Goal: Task Accomplishment & Management: Complete application form

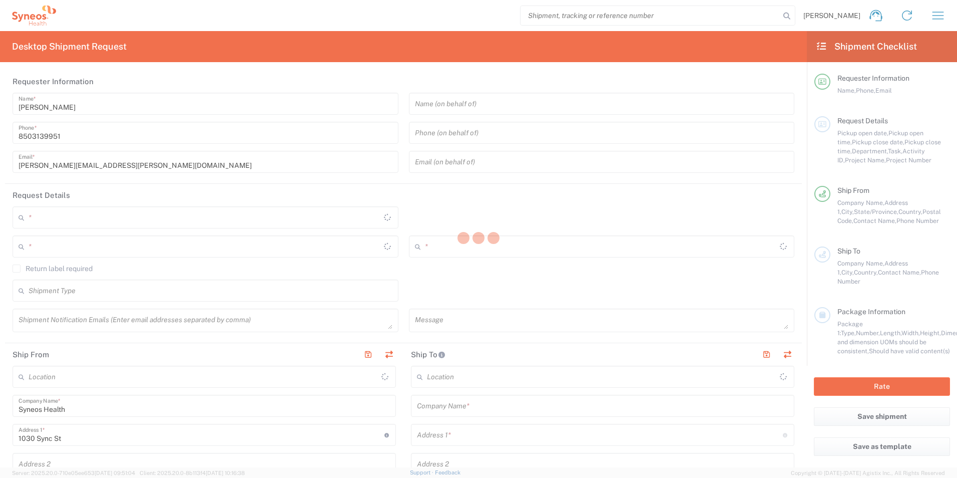
type input "[US_STATE]"
type input "[GEOGRAPHIC_DATA]"
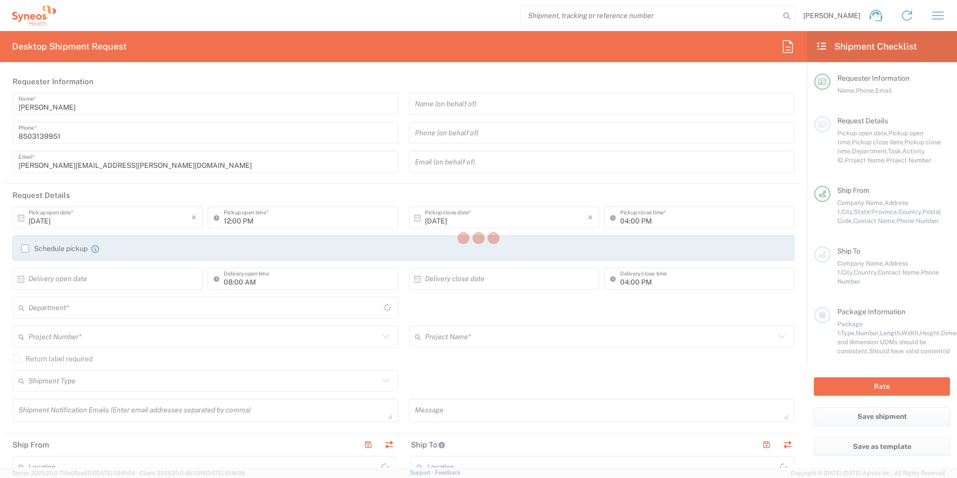
type input "3216"
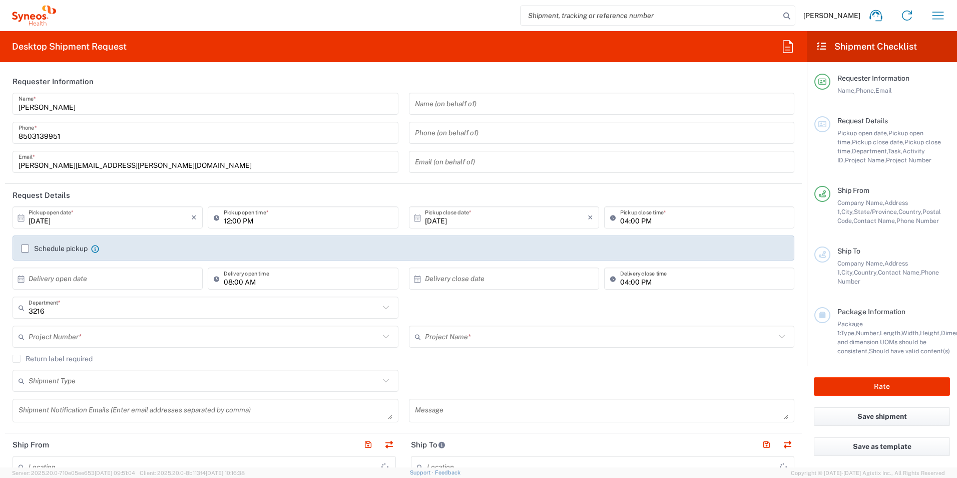
type input "[PERSON_NAME] Rsrch Grp ([GEOGRAPHIC_DATA]) In"
click at [82, 311] on input "text" at bounding box center [204, 308] width 351 height 18
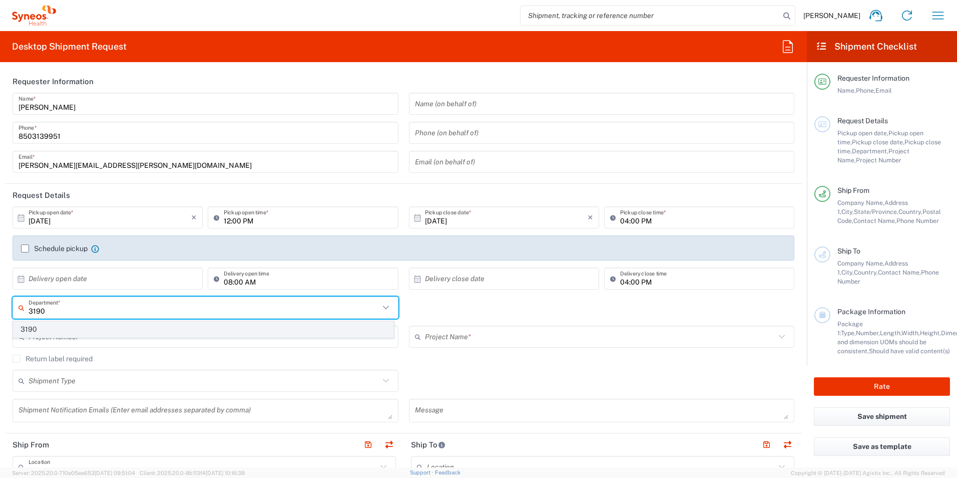
type input "3190"
click at [63, 323] on span "3190" at bounding box center [204, 329] width 380 height 16
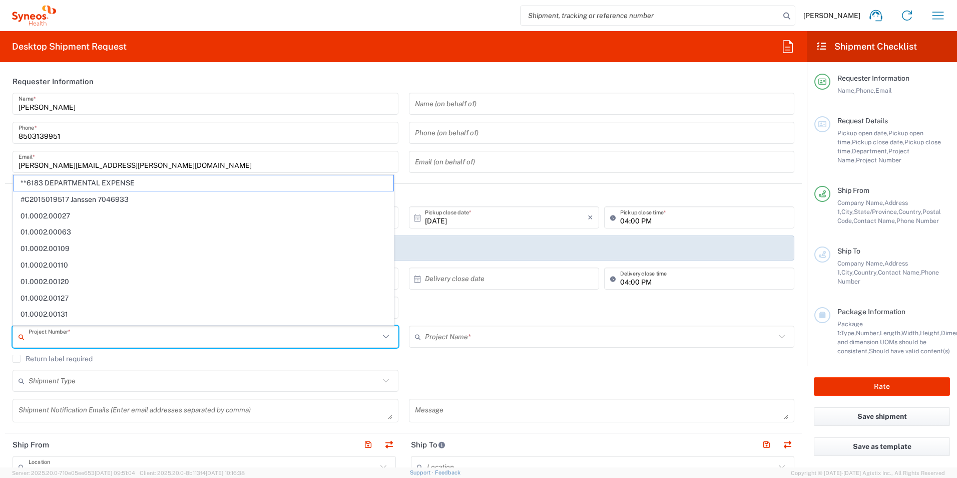
click at [104, 331] on input "text" at bounding box center [204, 337] width 351 height 18
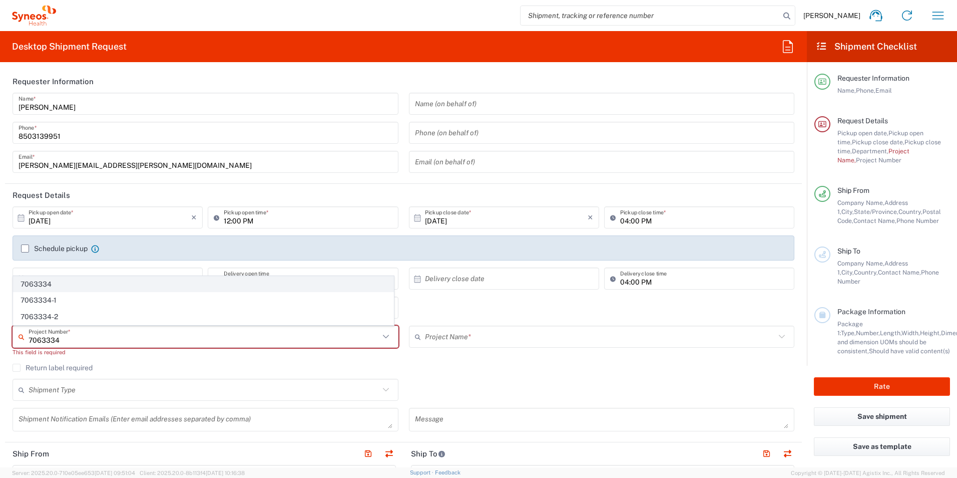
type input "7063334"
click at [95, 279] on span "7063334" at bounding box center [204, 284] width 380 height 16
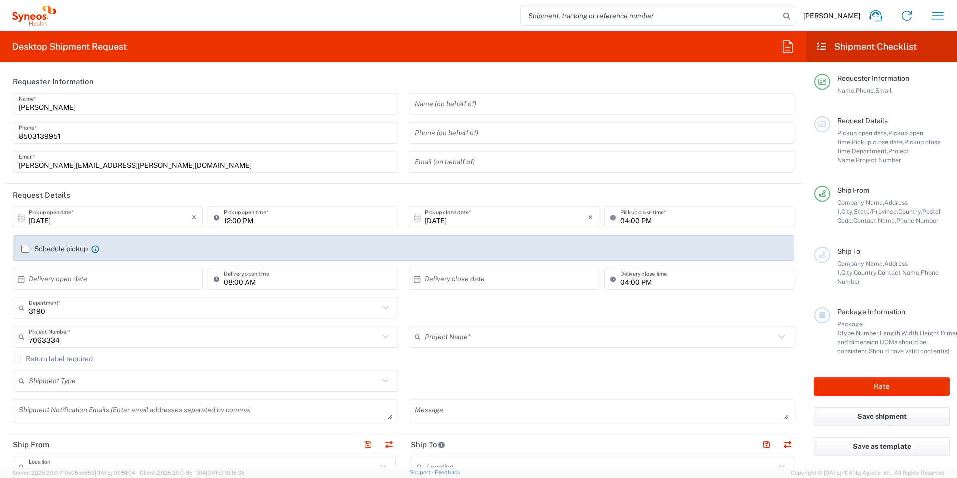
type input "Mineralys 7063334"
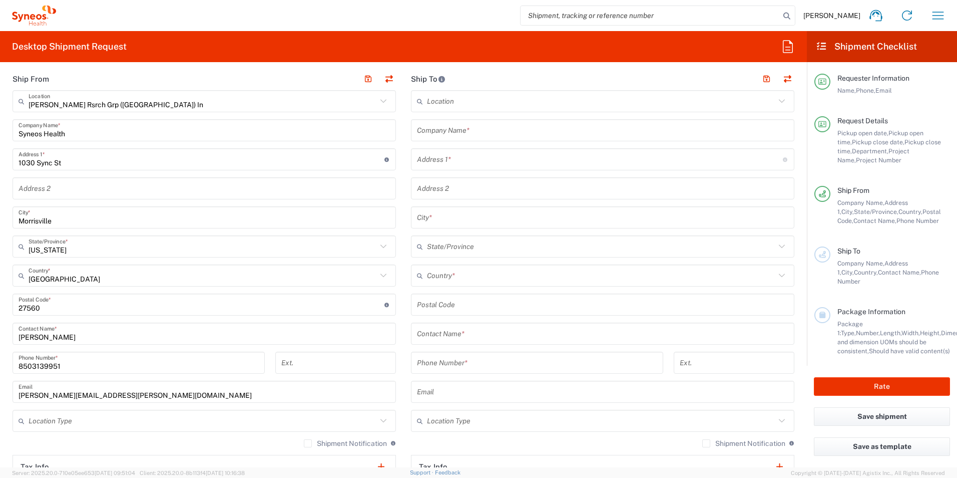
scroll to position [450, 0]
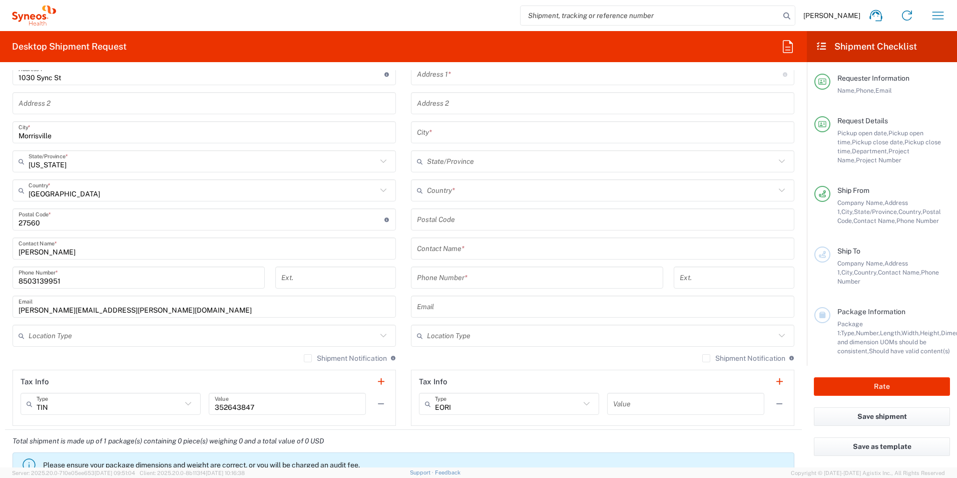
click at [486, 246] on input "text" at bounding box center [602, 249] width 371 height 18
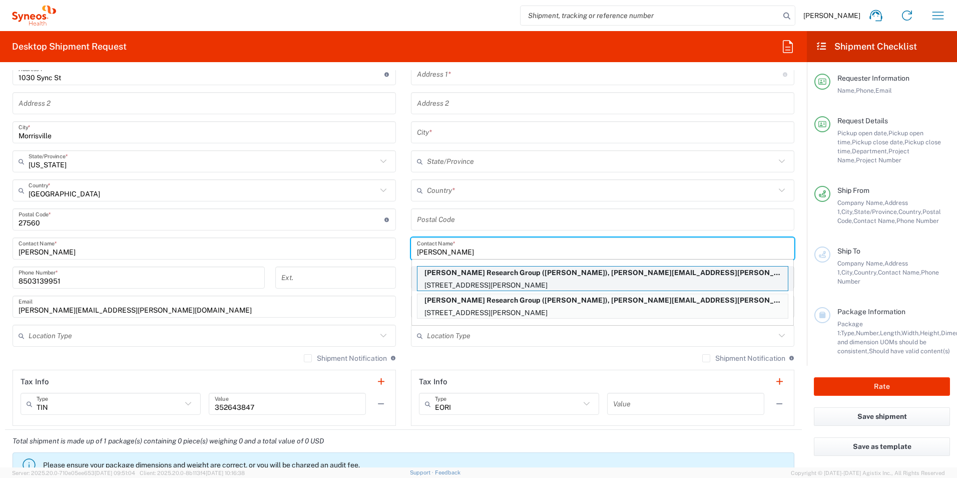
type input "Kim"
click at [515, 273] on p "Illingworth Research Group (Kim Carmichael), kimberly.carmichael@syneoshealth.c…" at bounding box center [602, 272] width 370 height 13
type input "Illingworth Research Group"
type input "9624 Wickham Drive"
type input "Johnston"
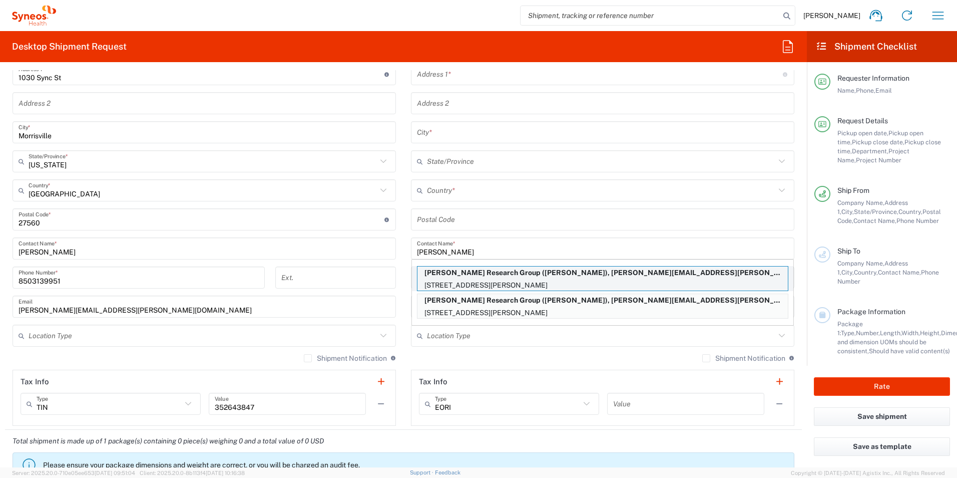
type input "United States"
type input "50131"
type input "Kim Carmichael"
type input "+1 515-783-1690"
type input "kimberly.carmichael@syneoshealth.com"
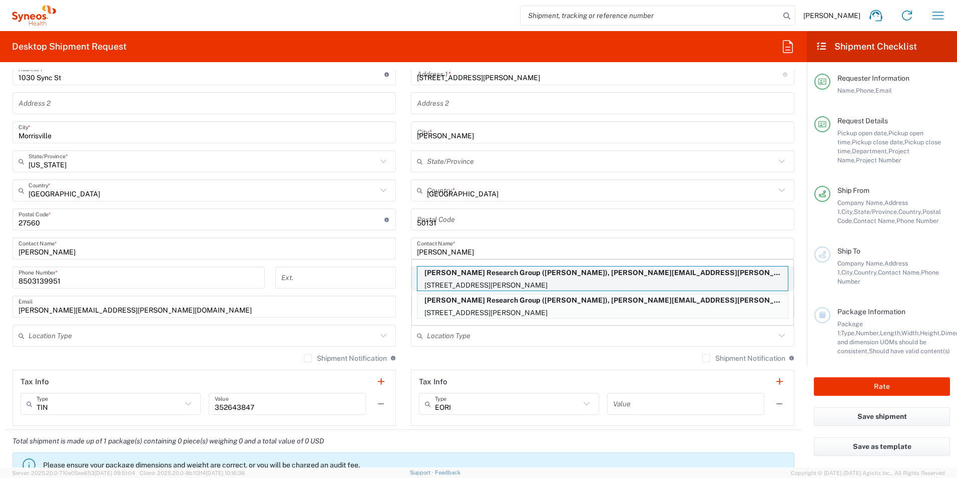
type input "Iowa"
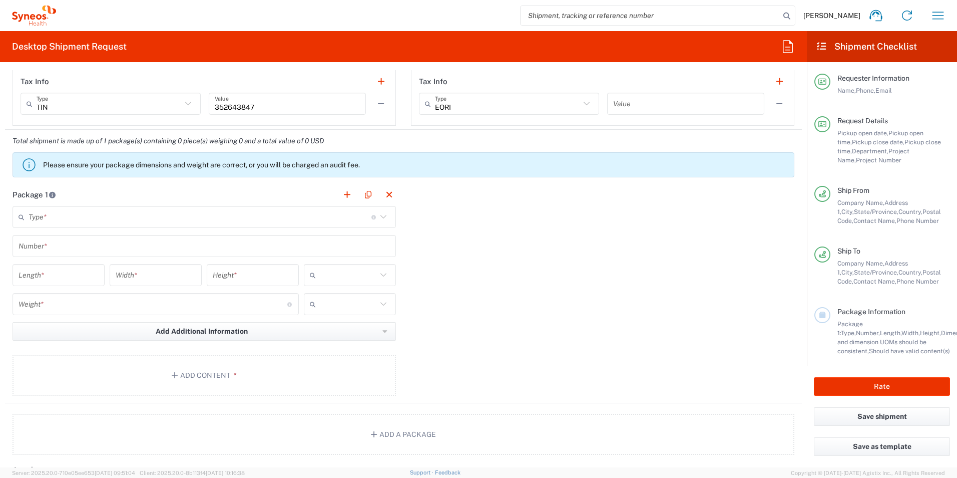
scroll to position [751, 0]
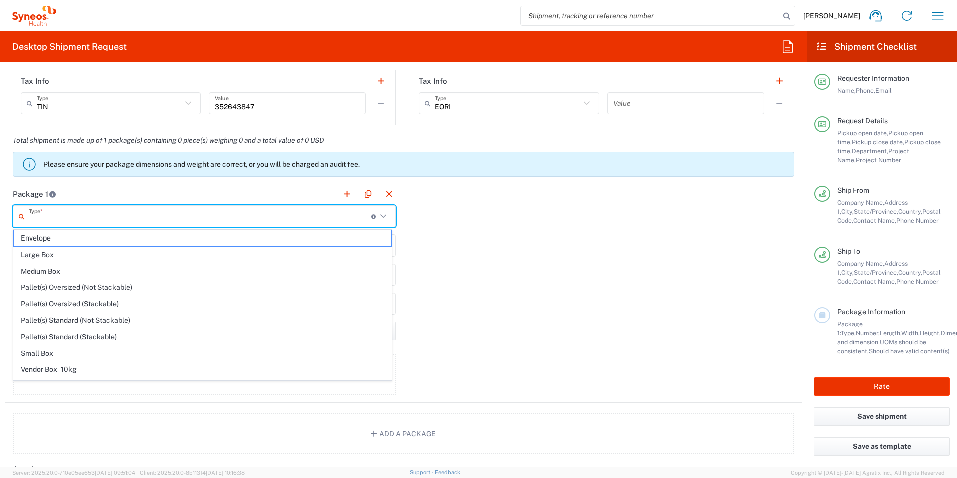
click at [85, 215] on input "text" at bounding box center [200, 217] width 343 height 18
click at [54, 242] on span "Envelope" at bounding box center [203, 238] width 378 height 16
type input "Envelope"
type input "1"
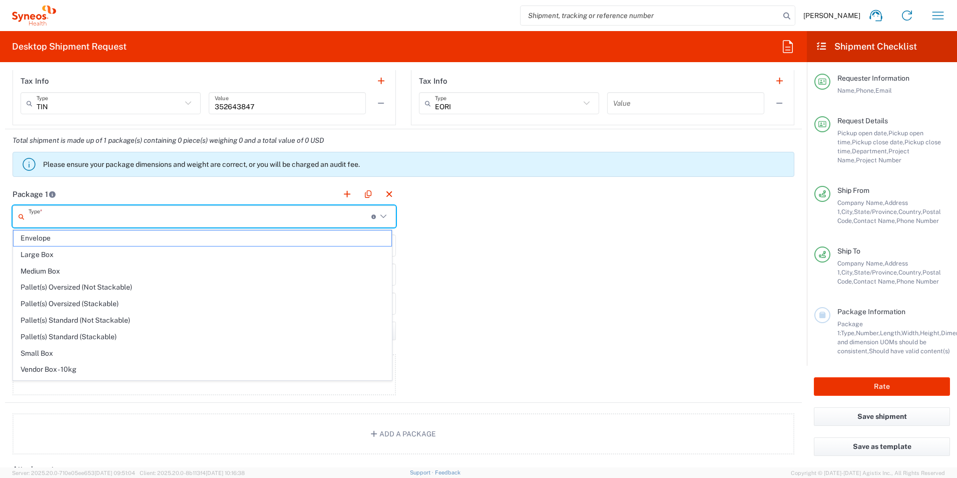
type input "9.5"
type input "12.5"
type input "0.25"
type input "in"
type input "0.45"
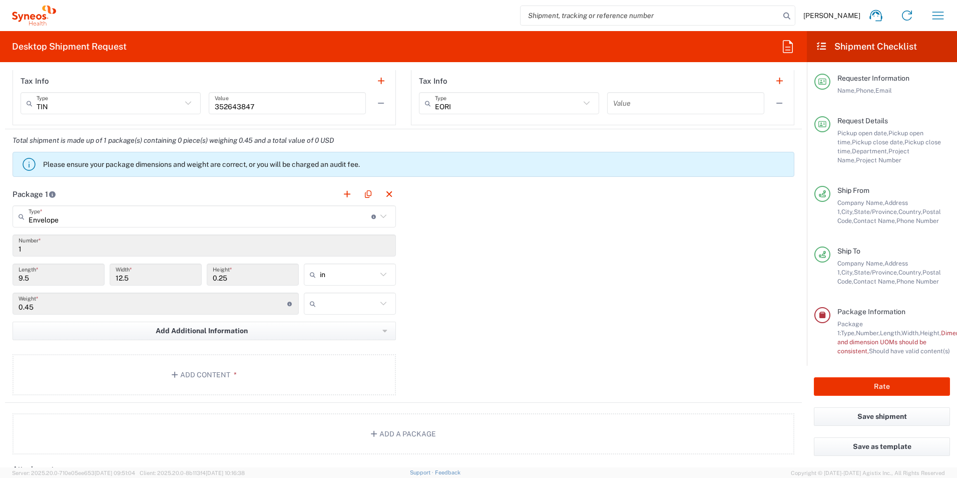
click at [342, 307] on input "text" at bounding box center [348, 303] width 57 height 16
click at [325, 346] on span "lbs" at bounding box center [346, 342] width 89 height 16
type input "lbs"
click at [209, 366] on button "Add Content *" at bounding box center [204, 374] width 383 height 41
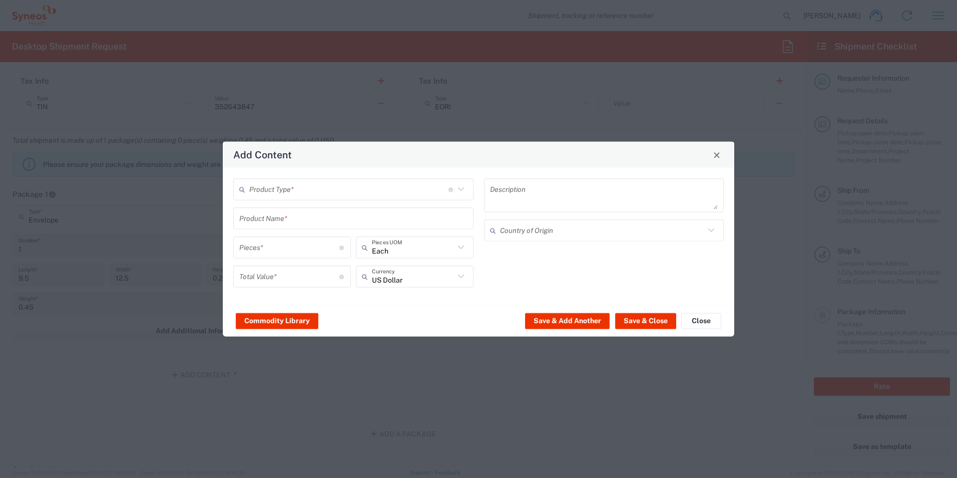
click at [259, 195] on input "text" at bounding box center [348, 189] width 199 height 18
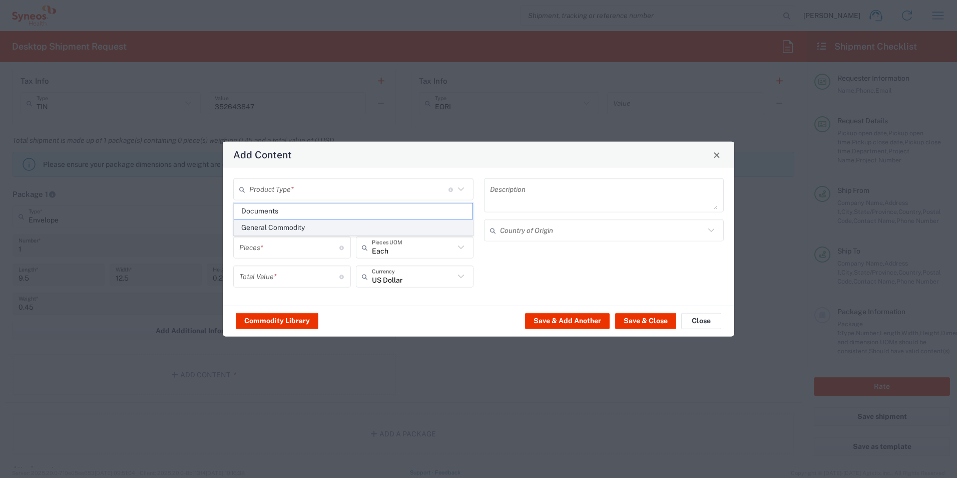
click at [273, 231] on span "General Commodity" at bounding box center [353, 228] width 238 height 16
type input "General Commodity"
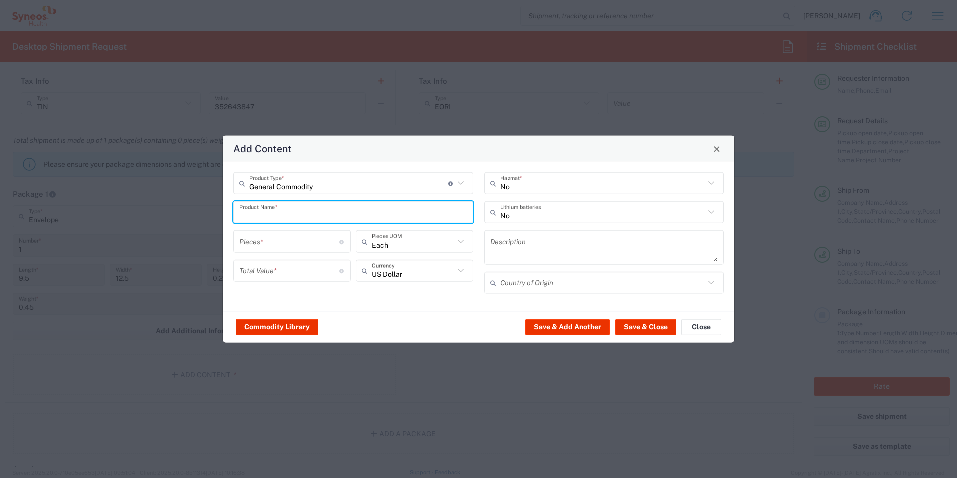
click at [281, 207] on input "text" at bounding box center [353, 212] width 228 height 18
type input "Nursing supplies"
click at [281, 237] on input "number" at bounding box center [289, 241] width 100 height 18
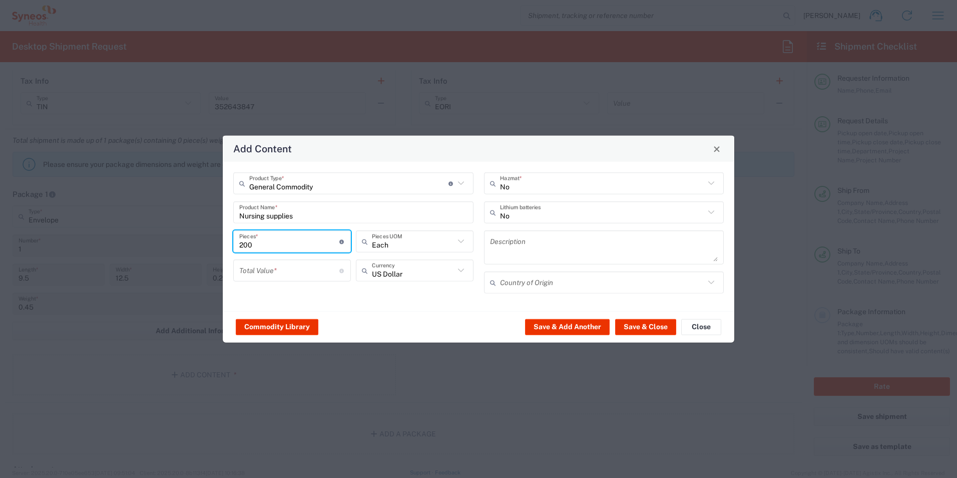
type input "200"
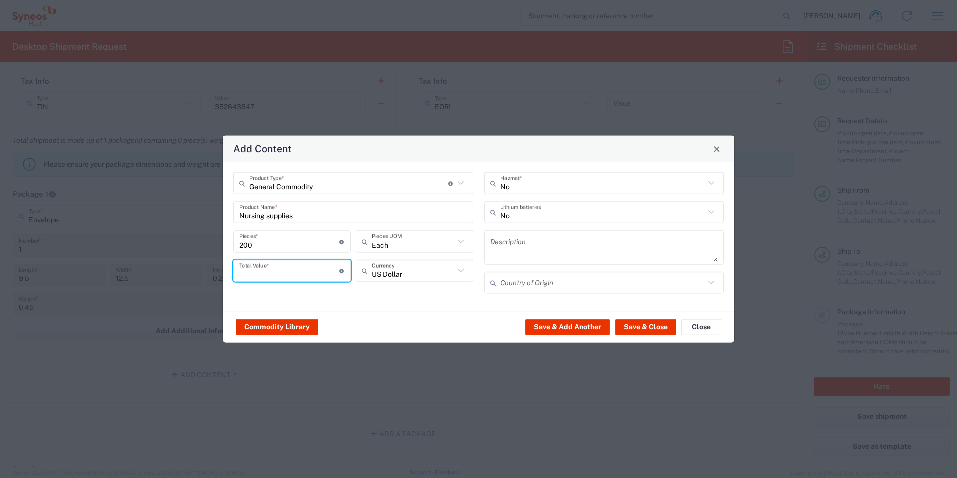
click at [288, 276] on input "number" at bounding box center [289, 270] width 100 height 18
type input "100"
click at [653, 327] on button "Save & Close" at bounding box center [645, 326] width 61 height 16
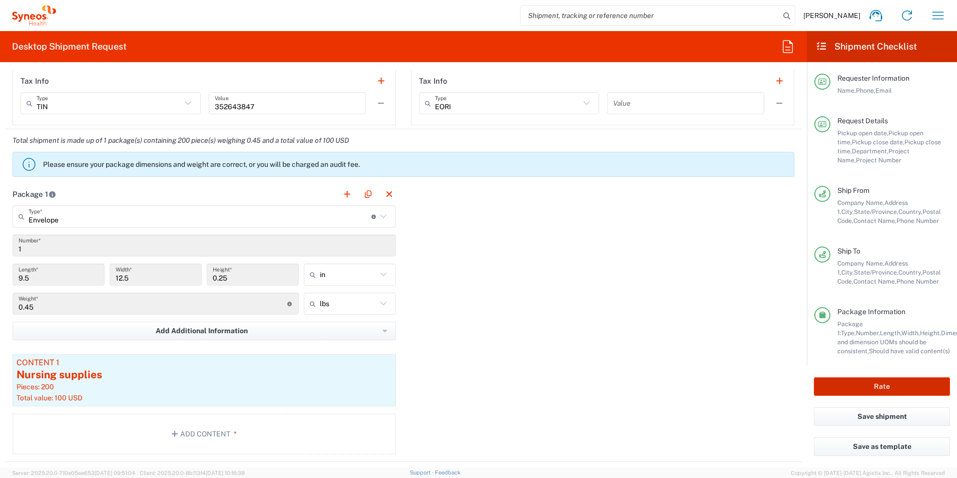
click at [890, 386] on button "Rate" at bounding box center [882, 386] width 136 height 19
type input "7063334"
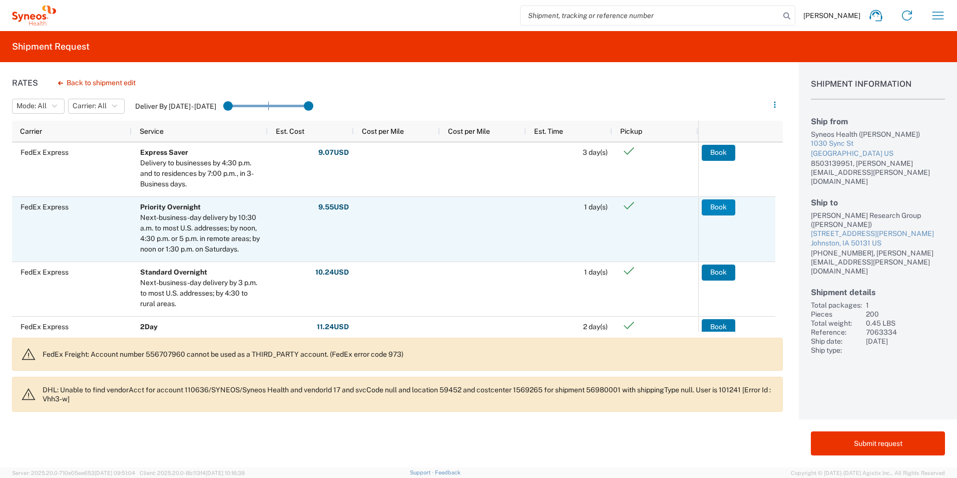
click at [715, 206] on button "Book" at bounding box center [719, 207] width 34 height 16
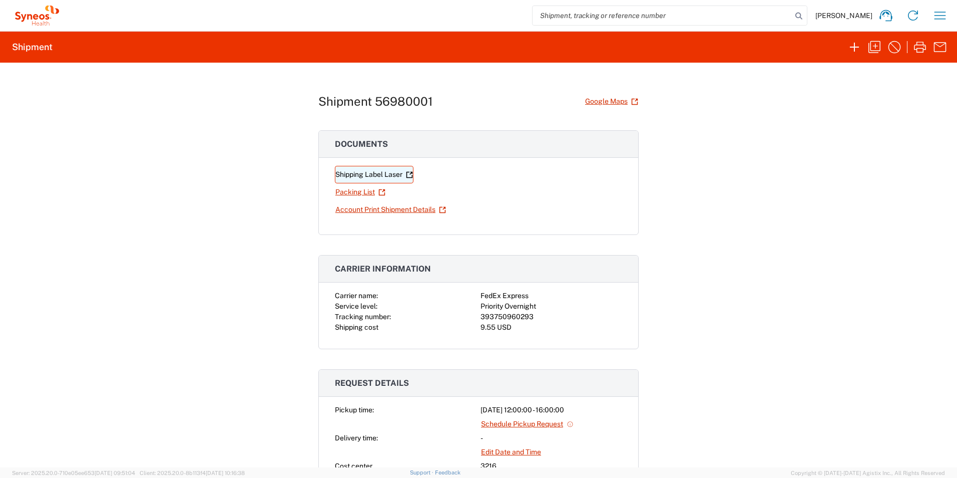
click at [359, 176] on link "Shipping Label Laser" at bounding box center [374, 175] width 79 height 18
